Goal: Find specific page/section: Find specific page/section

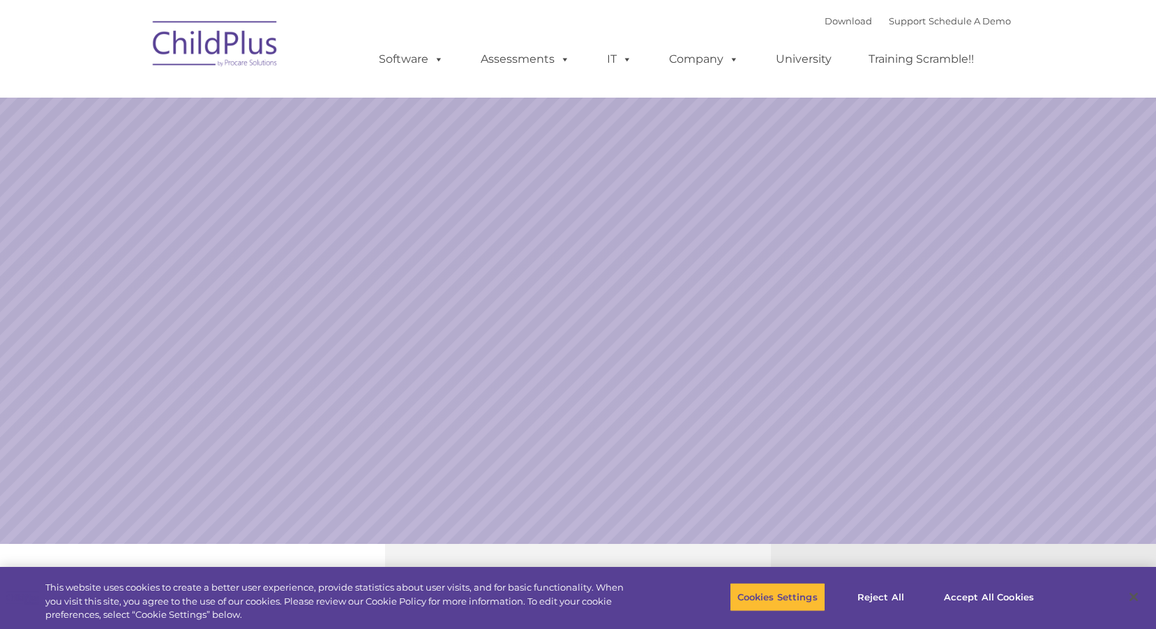
select select "MEDIUM"
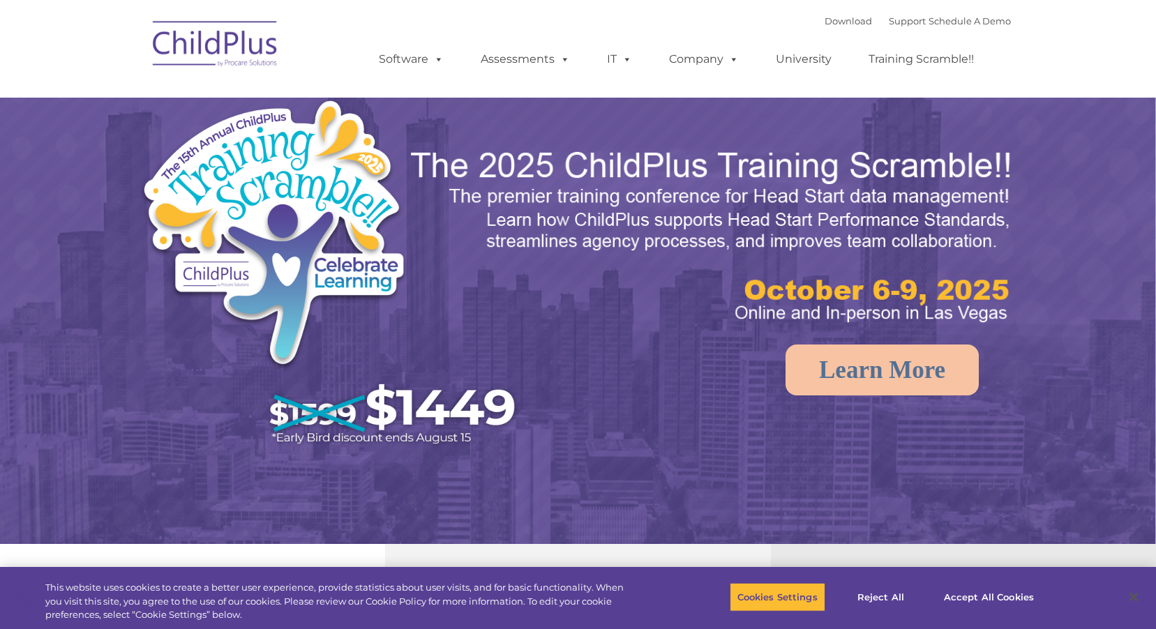
select select "MEDIUM"
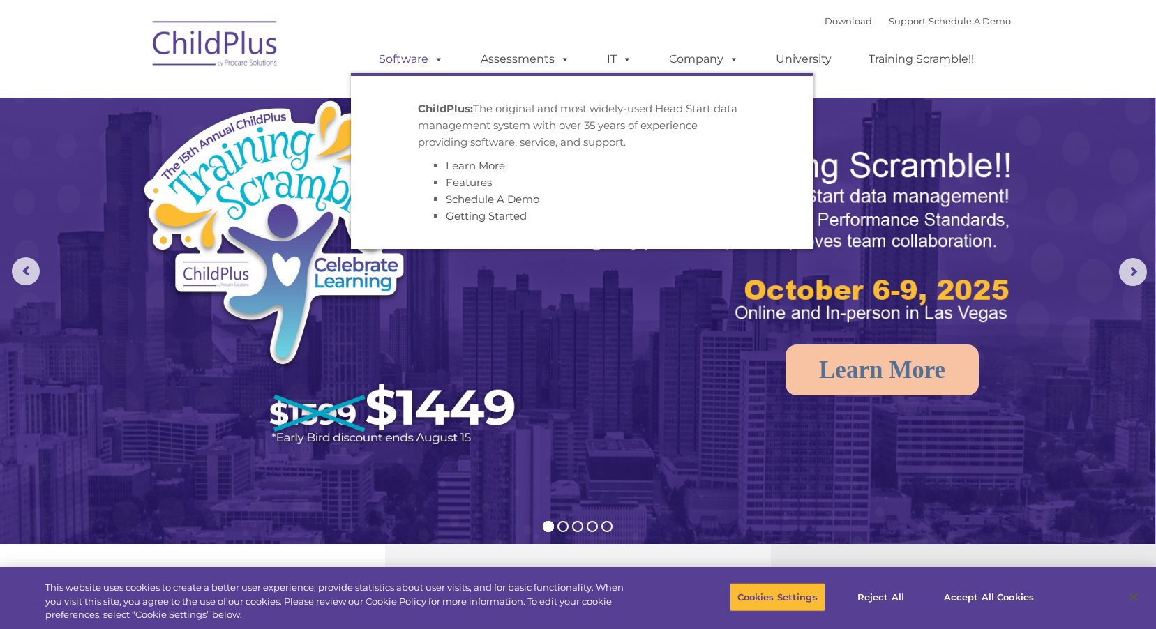
click at [405, 62] on link "Software" at bounding box center [411, 59] width 93 height 28
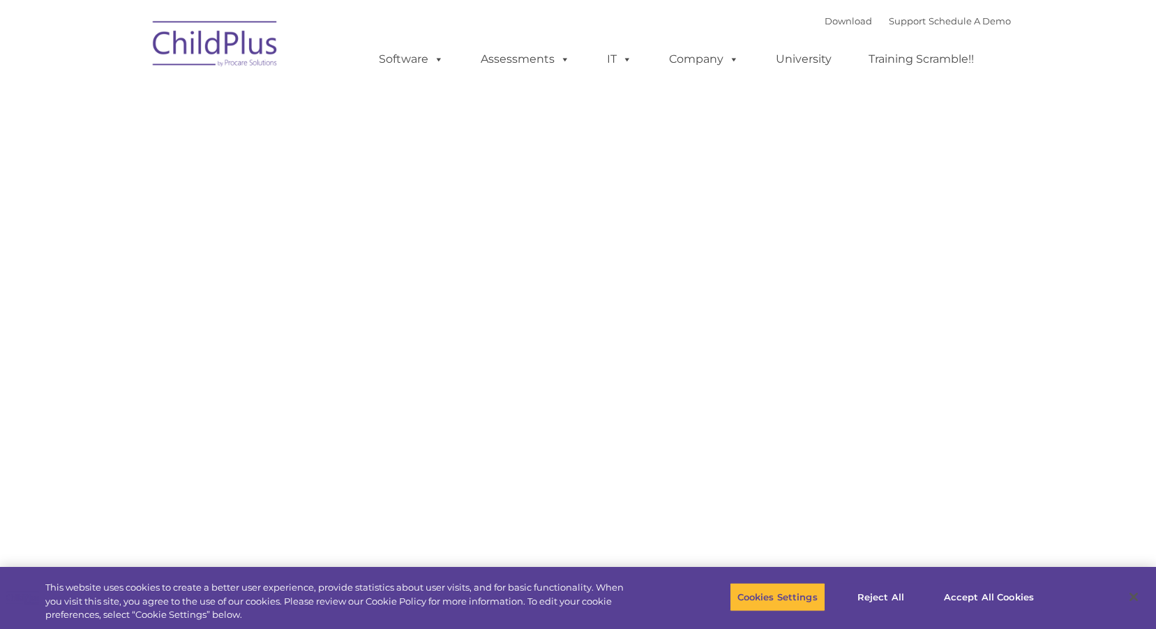
type input ""
